Goal: Task Accomplishment & Management: Manage account settings

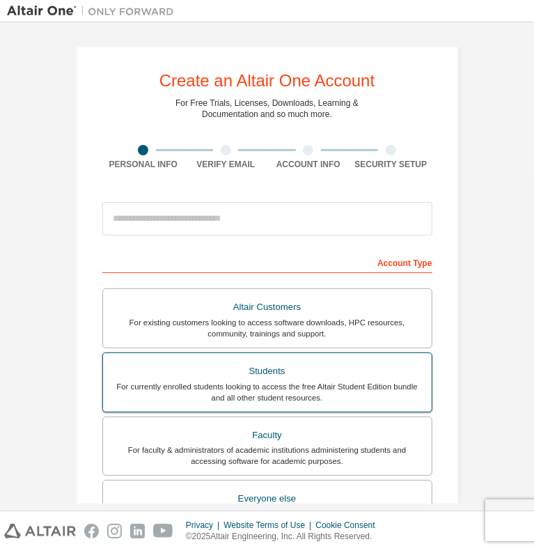
click at [263, 378] on div "Students" at bounding box center [267, 372] width 312 height 20
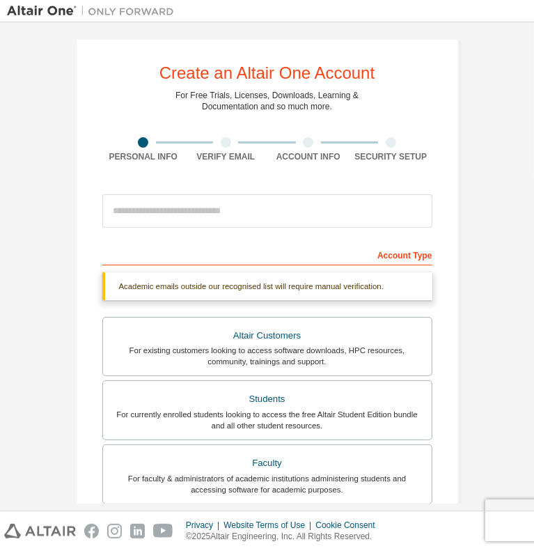
scroll to position [8, 0]
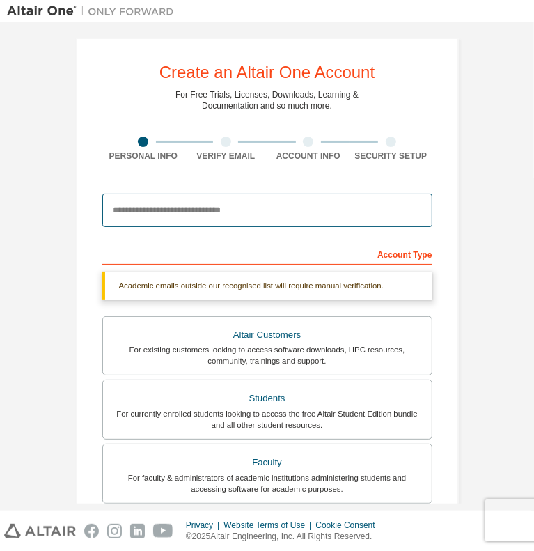
click at [246, 216] on input "email" at bounding box center [267, 210] width 330 height 33
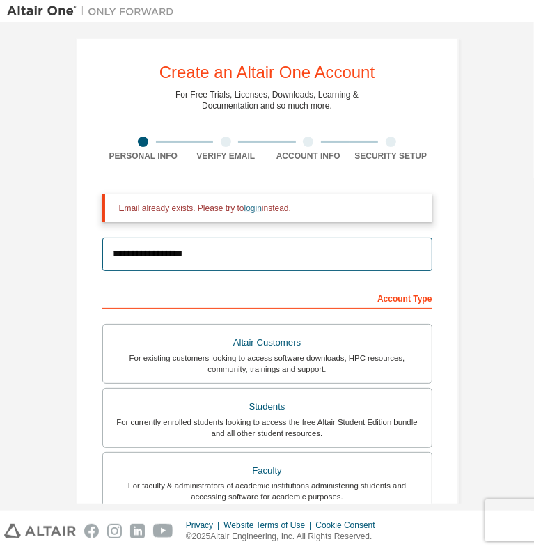
type input "**********"
click at [251, 203] on link "login" at bounding box center [253, 208] width 17 height 10
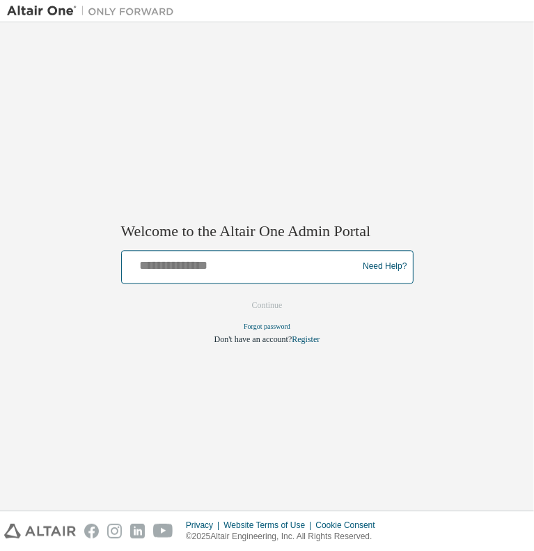
click at [224, 263] on input "text" at bounding box center [241, 264] width 229 height 20
type input "**********"
click at [238, 295] on button "Continue" at bounding box center [268, 305] width 60 height 21
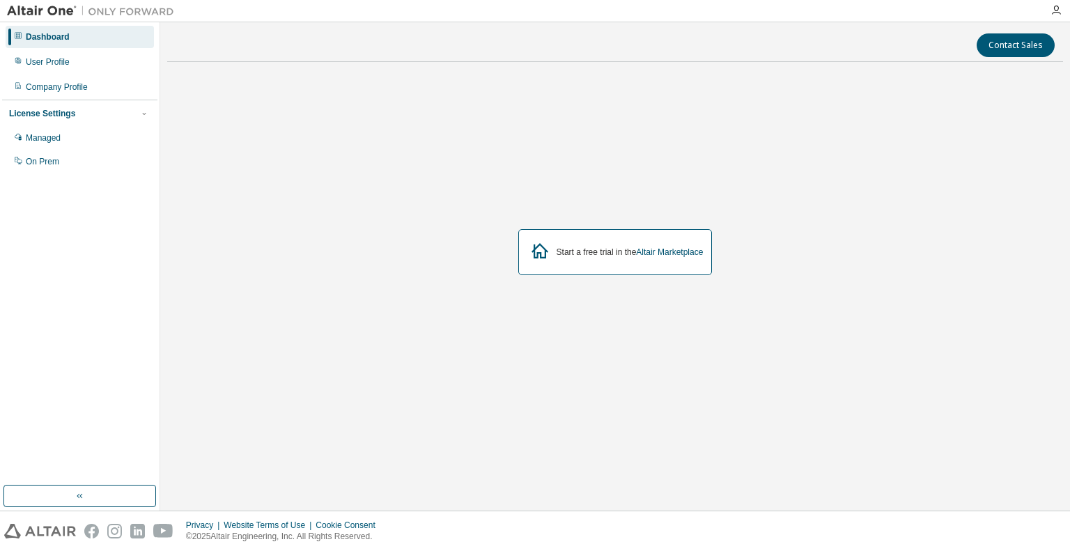
click at [16, 7] on img at bounding box center [94, 11] width 174 height 14
click at [45, 33] on div "Dashboard" at bounding box center [48, 36] width 44 height 11
click at [52, 65] on div "User Profile" at bounding box center [48, 61] width 44 height 11
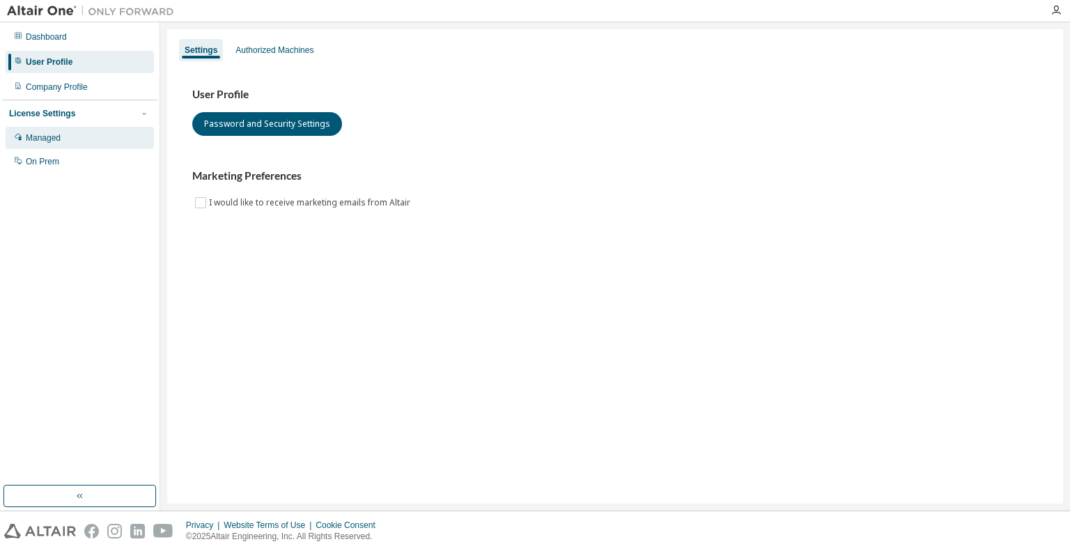
click at [67, 141] on div "Managed" at bounding box center [80, 138] width 148 height 22
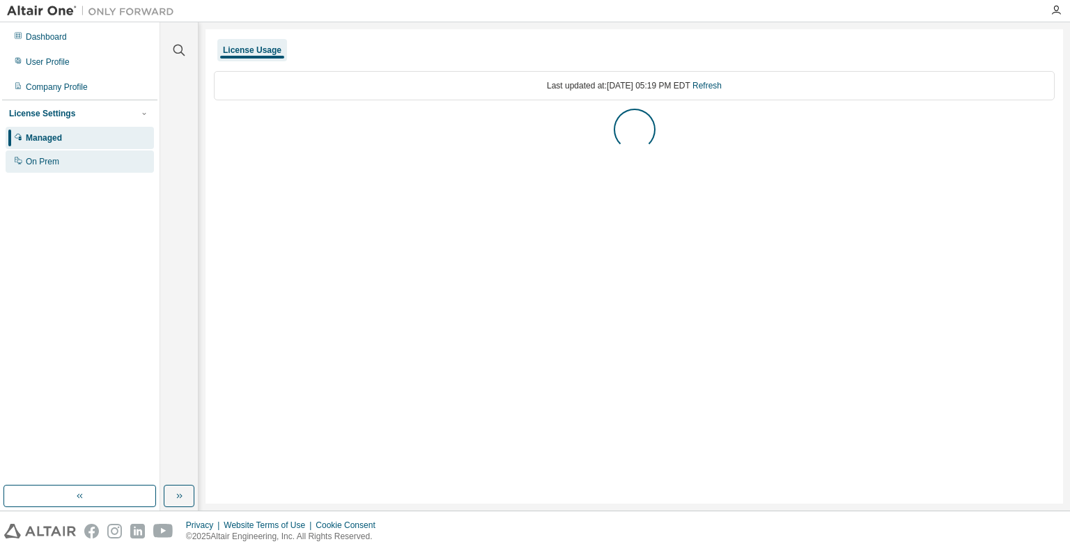
click at [62, 158] on div "On Prem" at bounding box center [80, 161] width 148 height 22
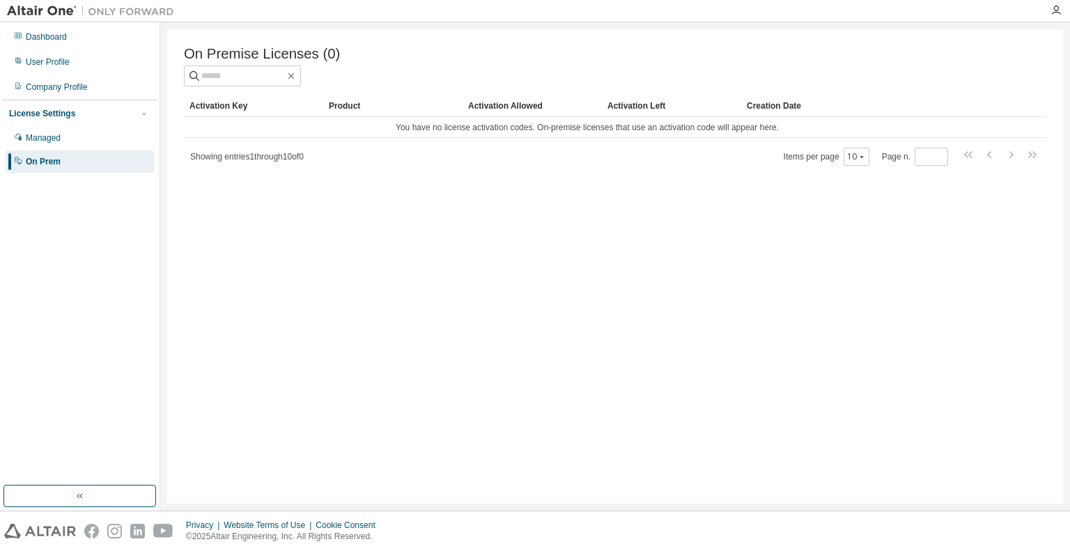
click at [59, 9] on img at bounding box center [94, 11] width 174 height 14
